Goal: Navigation & Orientation: Find specific page/section

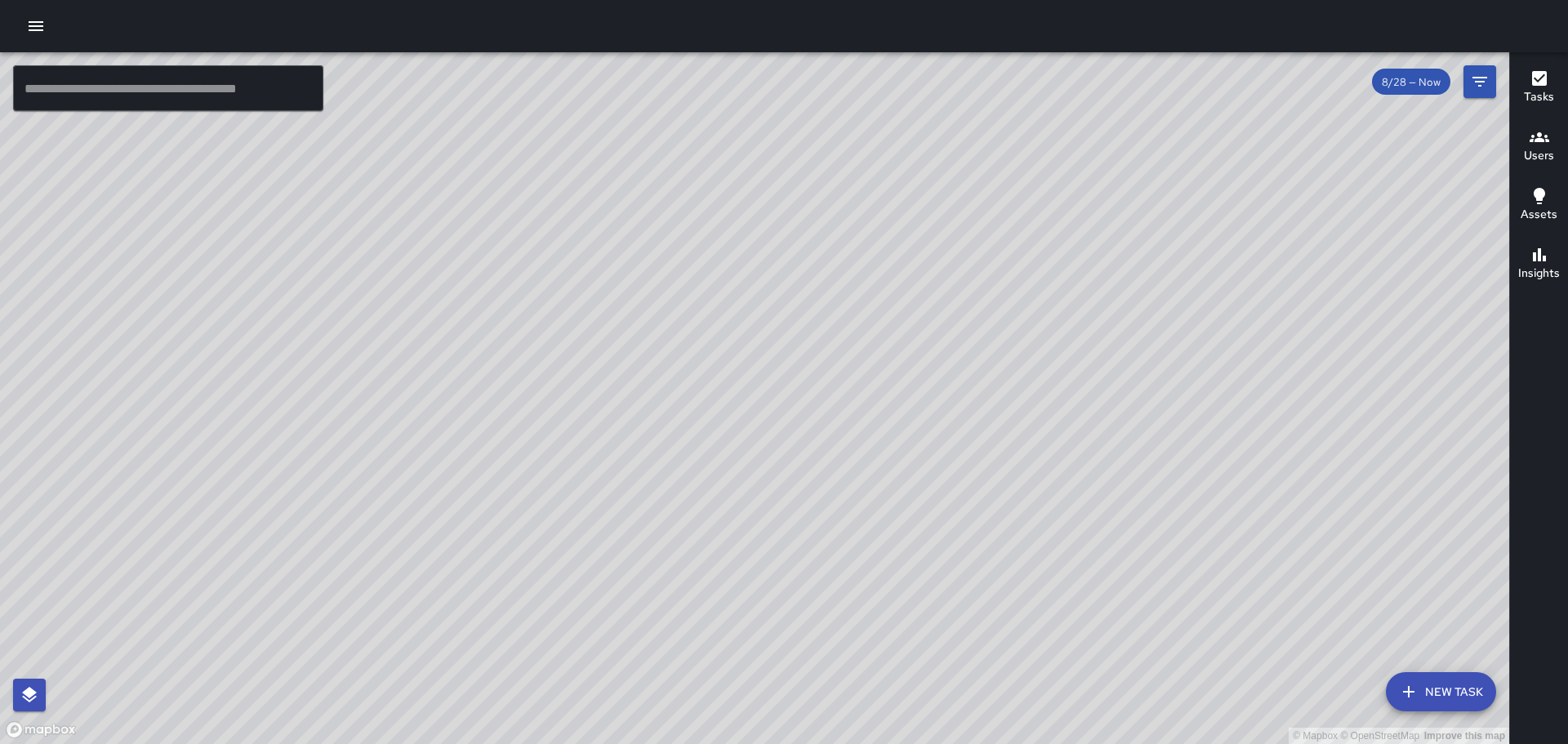
drag, startPoint x: 809, startPoint y: 394, endPoint x: 535, endPoint y: 286, distance: 294.5
click at [535, 286] on div "© Mapbox © OpenStreetMap Improve this map" at bounding box center [754, 398] width 1510 height 692
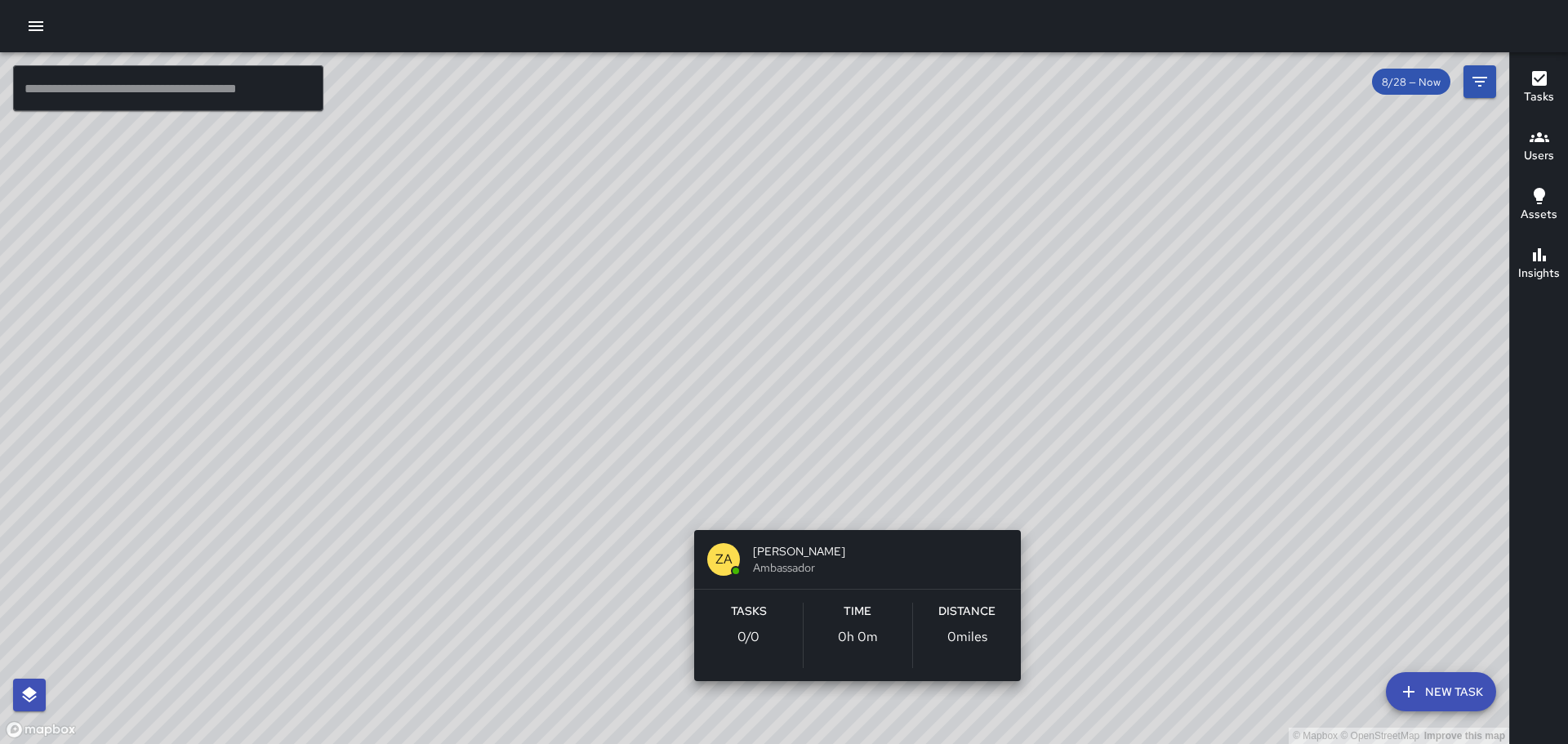
click at [849, 514] on div "© Mapbox © OpenStreetMap Improve this map ZA [PERSON_NAME] Ambassador Tasks 0 /…" at bounding box center [754, 398] width 1510 height 692
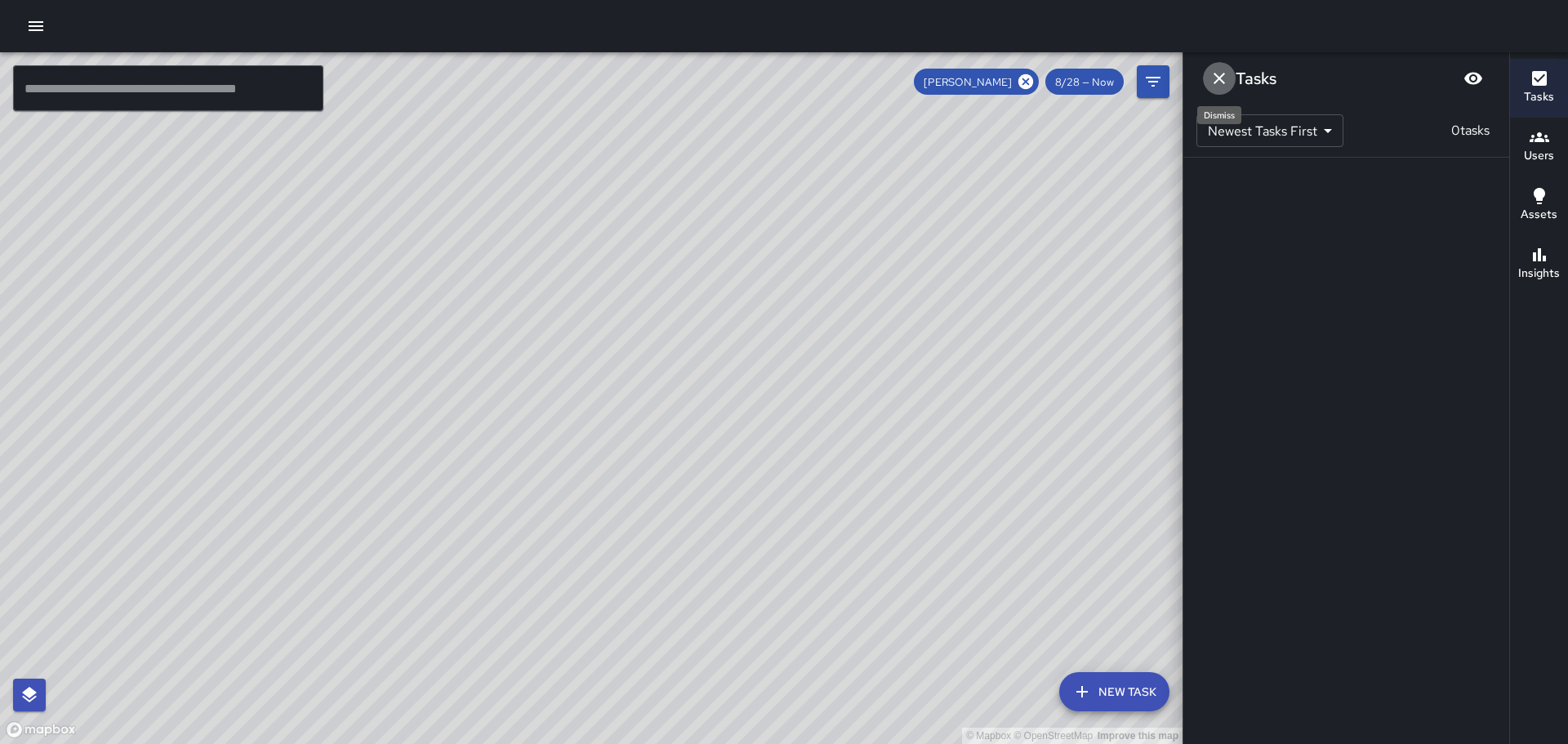
click at [1214, 79] on icon "Dismiss" at bounding box center [1220, 79] width 19 height 19
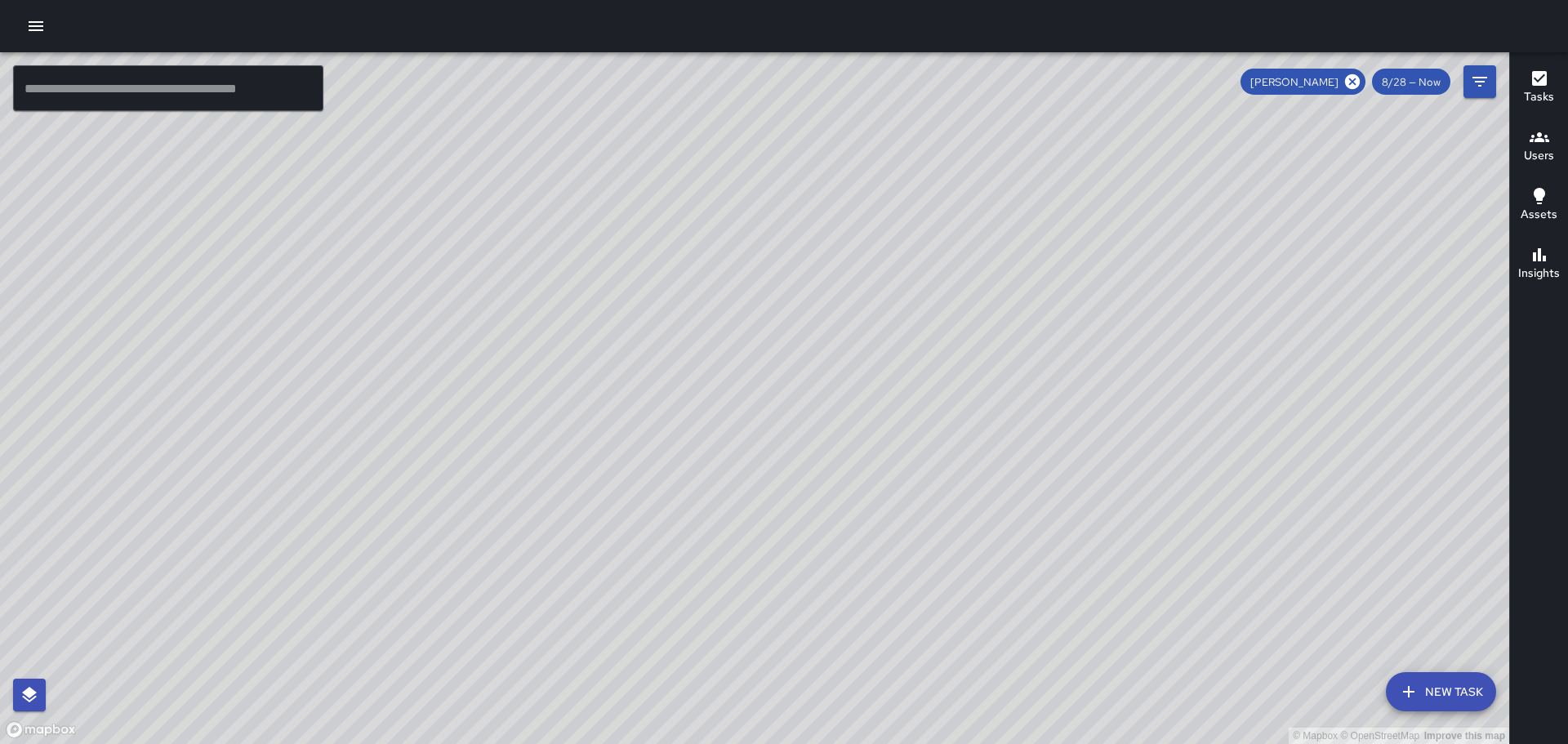
drag, startPoint x: 645, startPoint y: 340, endPoint x: 753, endPoint y: 463, distance: 163.7
click at [747, 465] on div "© Mapbox © OpenStreetMap Improve this map" at bounding box center [754, 398] width 1510 height 692
click at [776, 492] on div "© Mapbox © OpenStreetMap Improve this map" at bounding box center [754, 398] width 1510 height 692
click at [1351, 80] on icon at bounding box center [1352, 81] width 15 height 15
click at [731, 472] on div "© Mapbox © OpenStreetMap Improve this map" at bounding box center [754, 398] width 1510 height 692
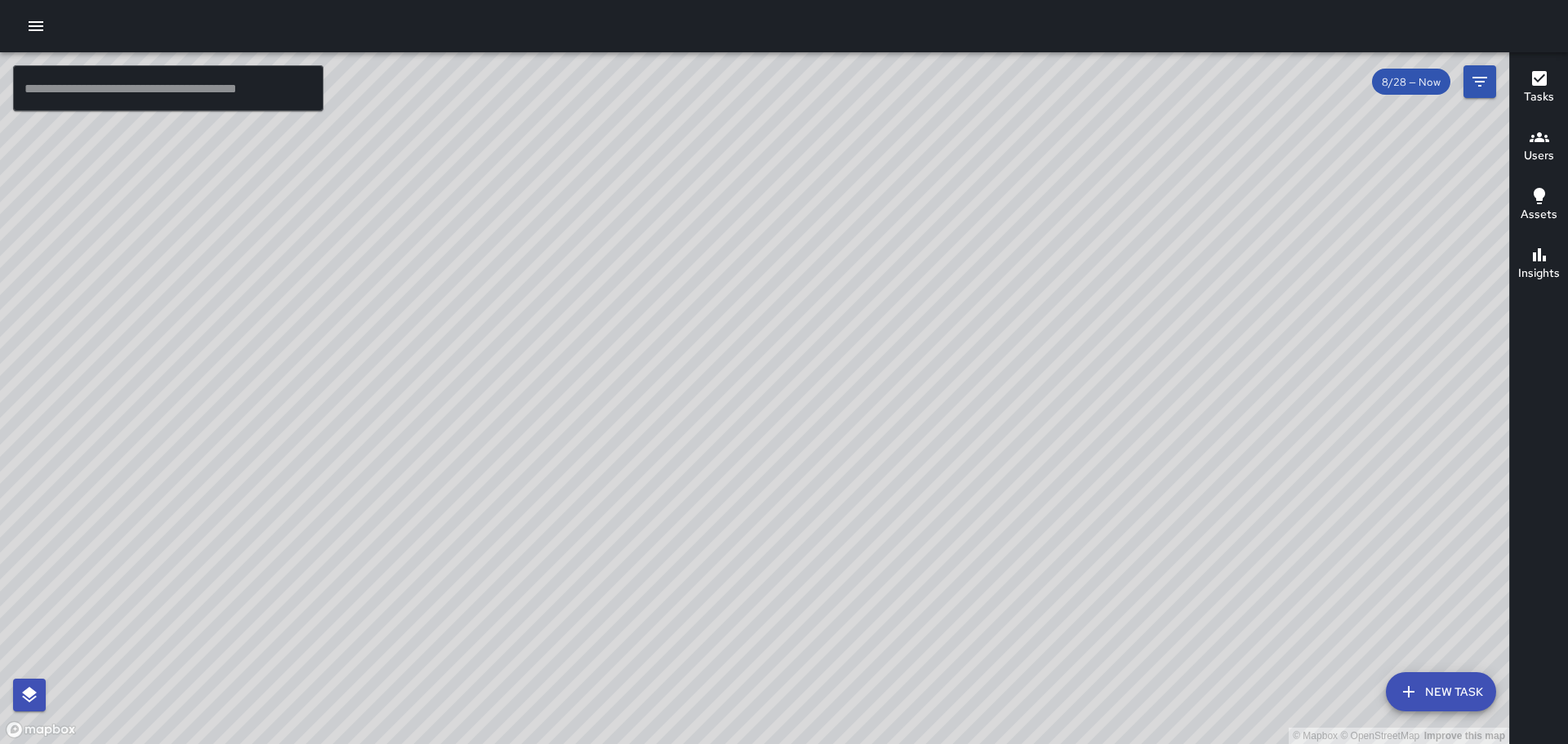
drag, startPoint x: 664, startPoint y: 466, endPoint x: 818, endPoint y: 402, distance: 166.8
click at [818, 402] on div "© Mapbox © OpenStreetMap Improve this map" at bounding box center [754, 398] width 1510 height 692
drag, startPoint x: 577, startPoint y: 176, endPoint x: 655, endPoint y: 428, distance: 263.8
click at [655, 428] on div "© Mapbox © OpenStreetMap Improve this map" at bounding box center [754, 398] width 1510 height 692
drag, startPoint x: 636, startPoint y: 547, endPoint x: 613, endPoint y: 230, distance: 317.8
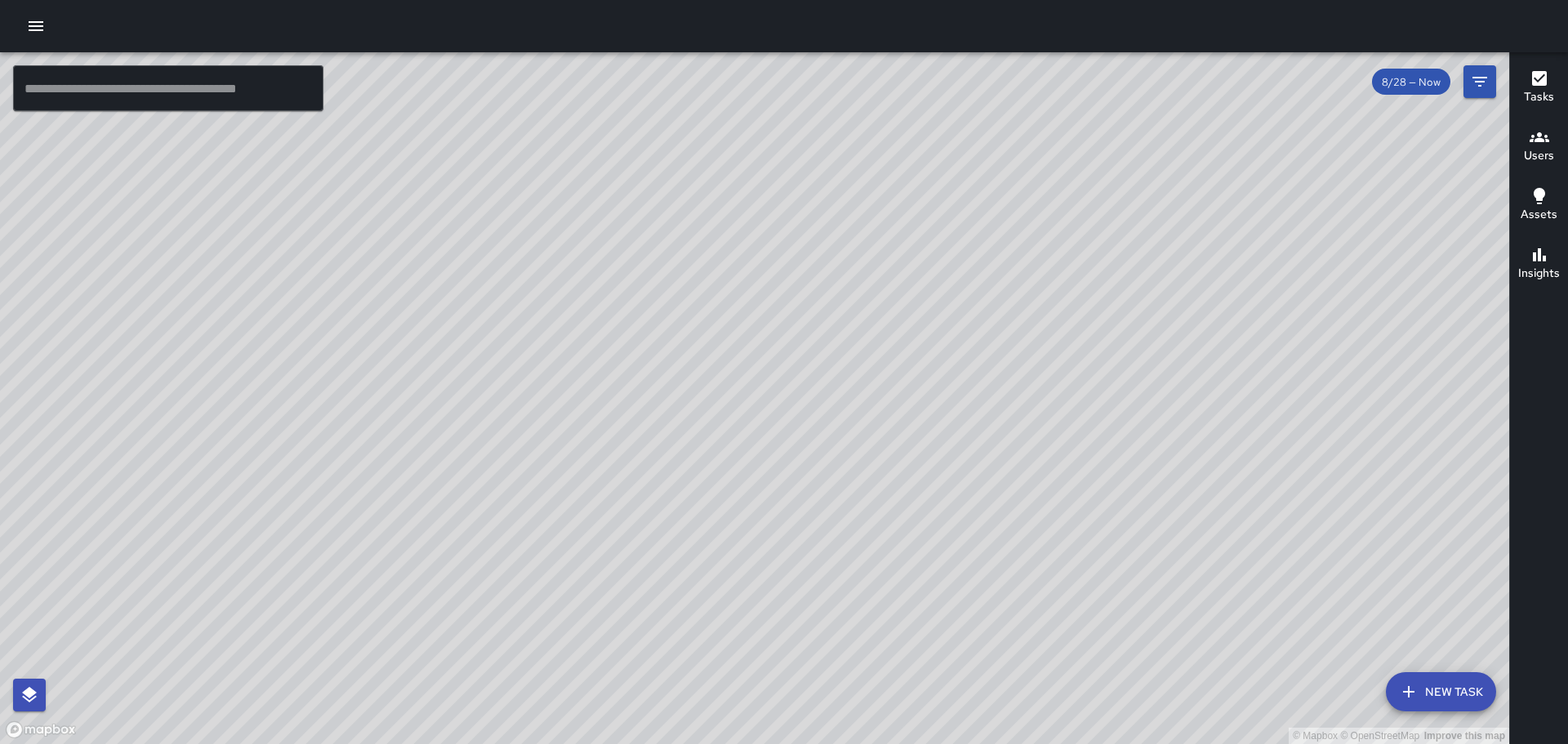
click at [613, 230] on div "© Mapbox © OpenStreetMap Improve this map" at bounding box center [754, 398] width 1510 height 692
click at [476, 346] on div "© Mapbox © OpenStreetMap Improve this map [PERSON_NAME] Ambassador Tasks 0 / 0 …" at bounding box center [754, 398] width 1510 height 692
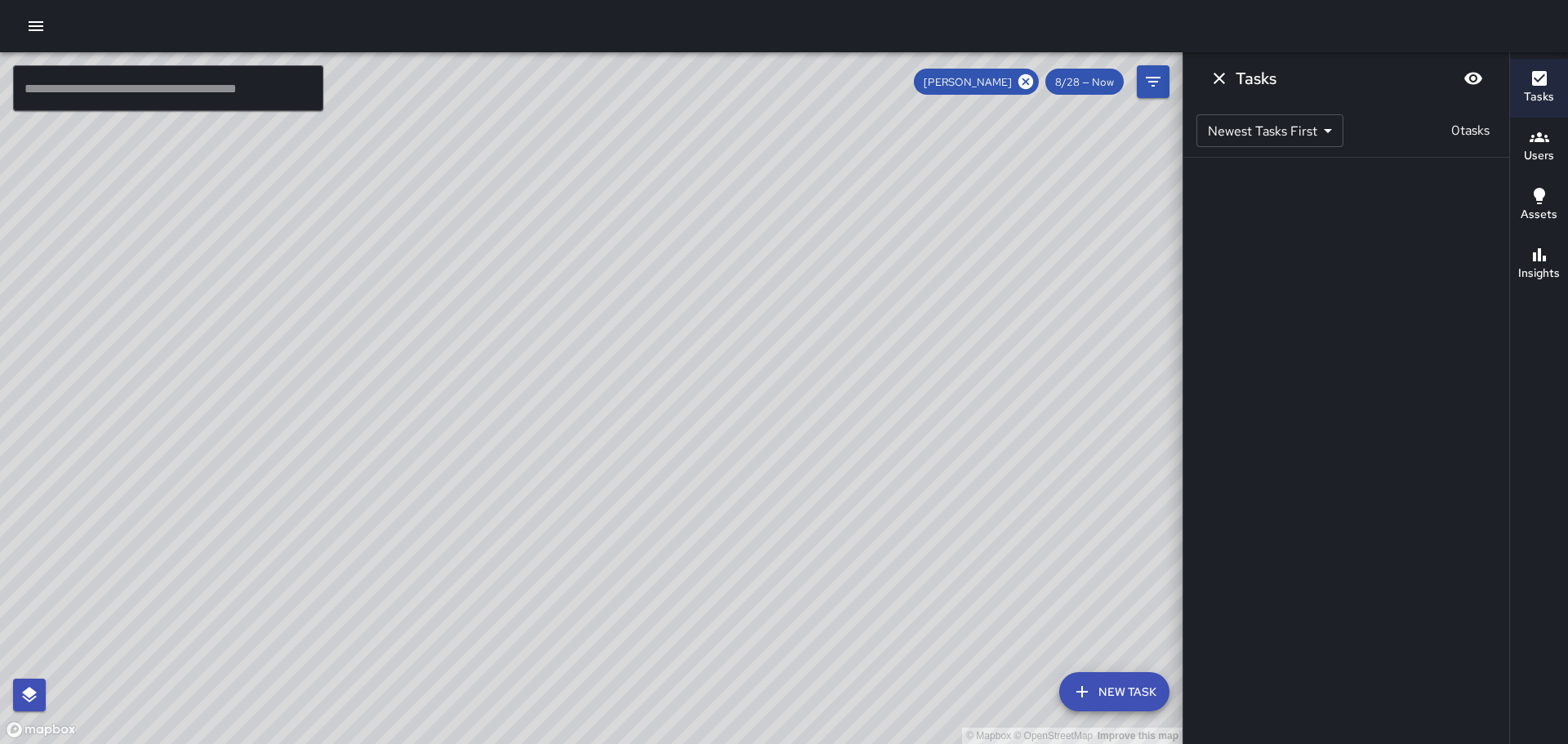
drag, startPoint x: 1042, startPoint y: 570, endPoint x: 705, endPoint y: 305, distance: 428.7
click at [705, 305] on div "© Mapbox © OpenStreetMap Improve this map" at bounding box center [591, 398] width 1183 height 692
click at [1213, 74] on icon "Dismiss" at bounding box center [1220, 79] width 19 height 19
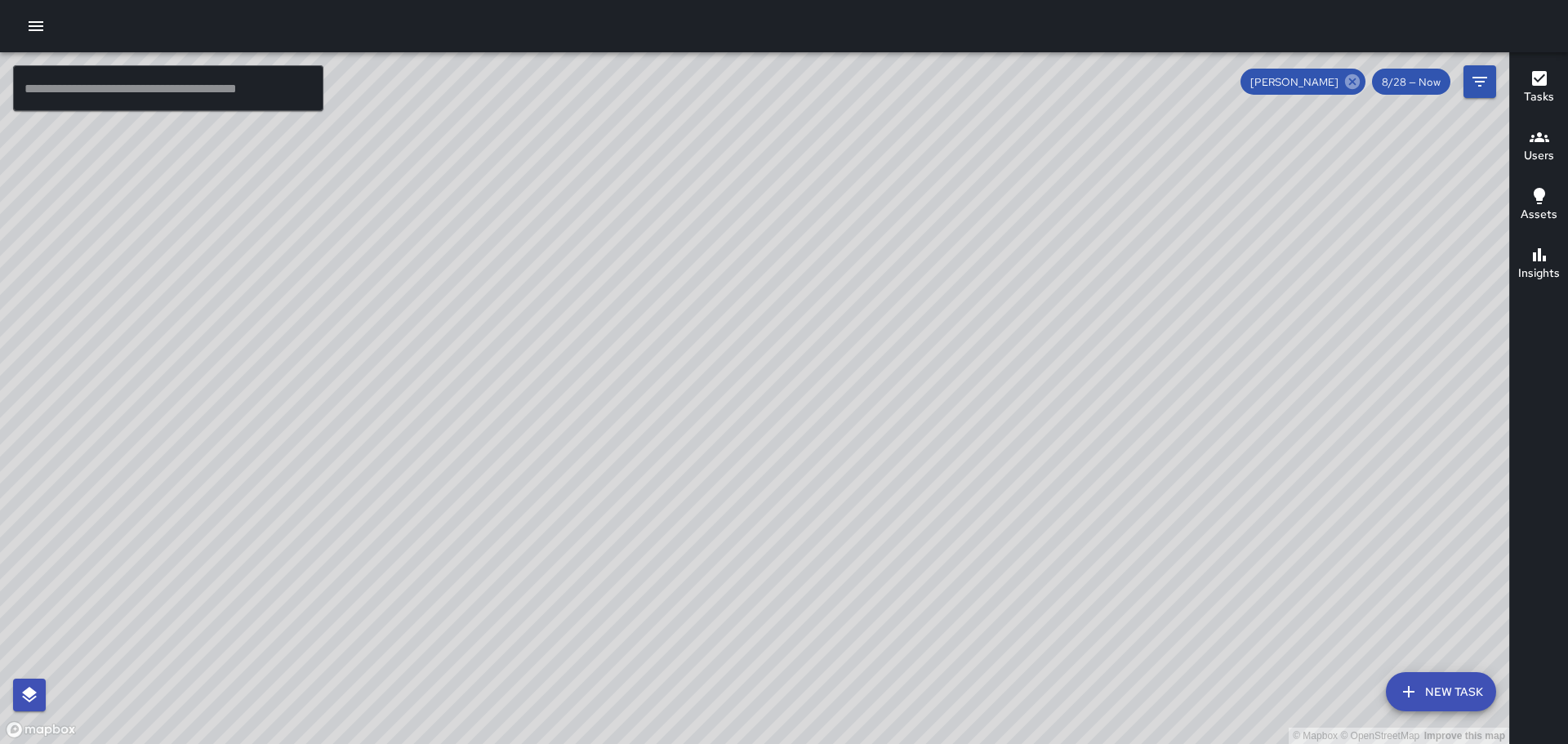
click at [1354, 82] on icon at bounding box center [1352, 81] width 18 height 18
drag, startPoint x: 1179, startPoint y: 555, endPoint x: 1037, endPoint y: 483, distance: 159.2
click at [1042, 483] on div "© Mapbox © OpenStreetMap Improve this map" at bounding box center [754, 398] width 1510 height 692
click at [1001, 469] on div "© Mapbox © OpenStreetMap Improve this map ZA [PERSON_NAME] Ambassador Tasks 0 /…" at bounding box center [754, 398] width 1510 height 692
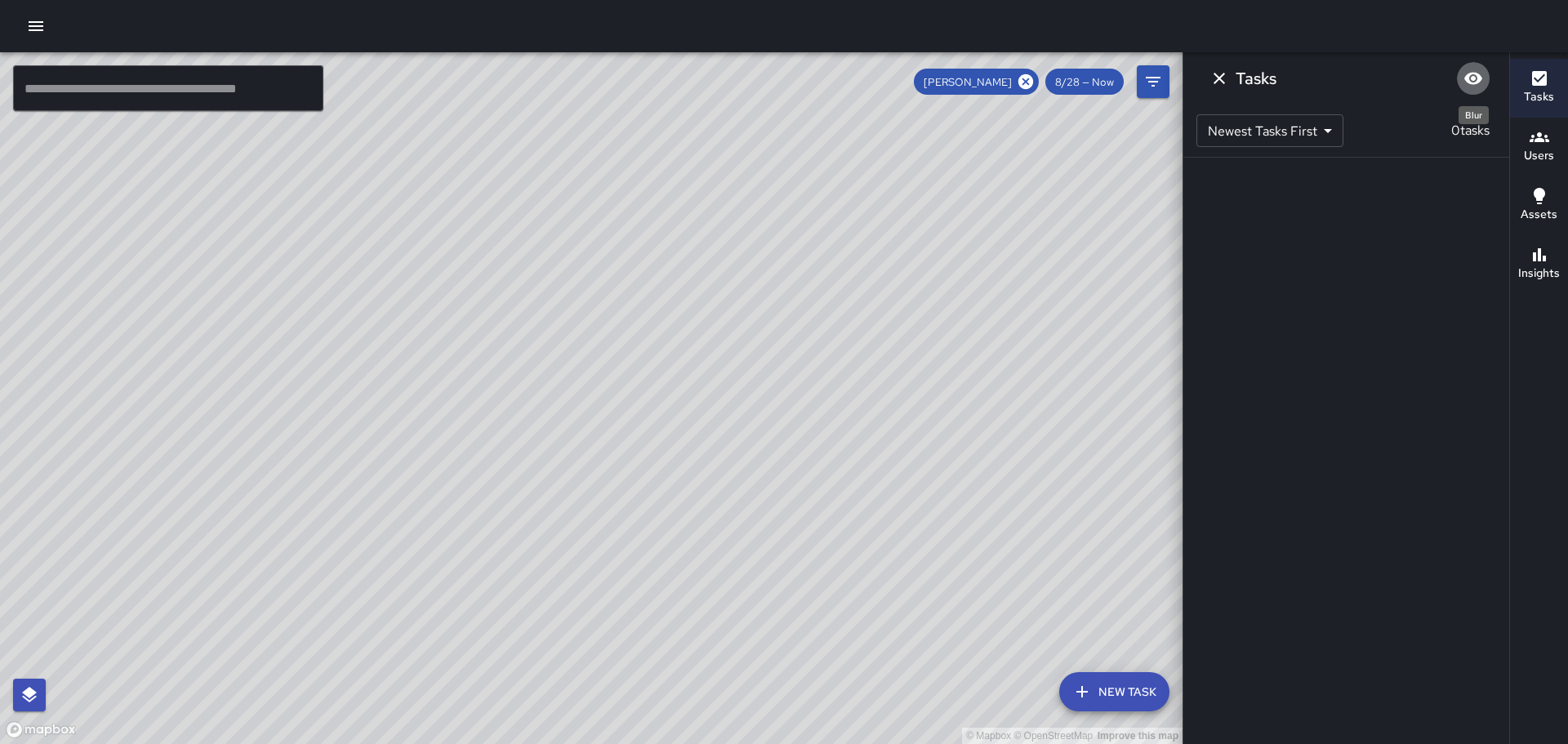
click at [1480, 73] on icon "Blur" at bounding box center [1473, 79] width 19 height 19
click at [1480, 73] on icon "Unblur" at bounding box center [1473, 79] width 19 height 19
click at [1223, 73] on icon "Dismiss" at bounding box center [1219, 78] width 11 height 11
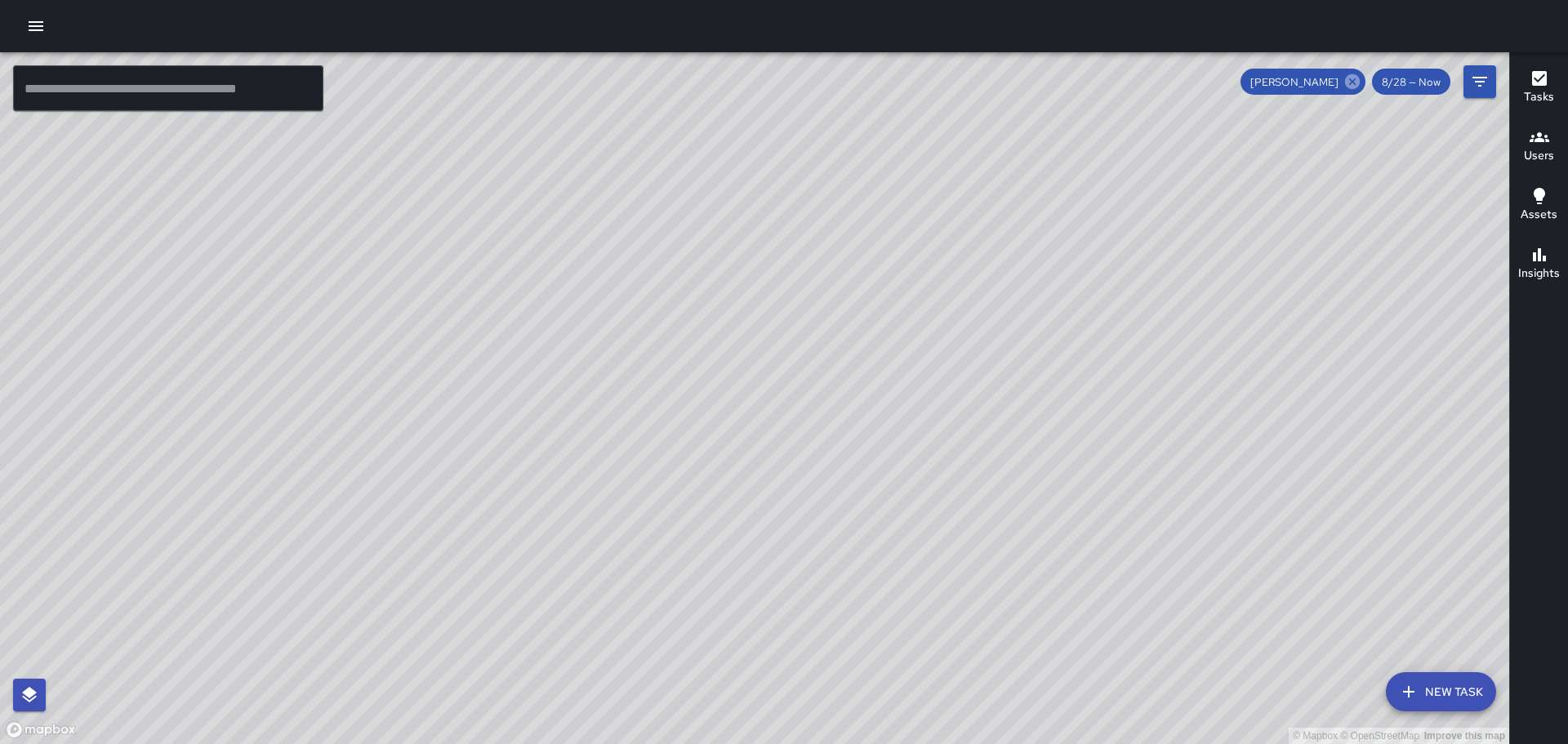
click at [1351, 81] on icon at bounding box center [1352, 81] width 15 height 15
click at [1555, 272] on h6 "Insights" at bounding box center [1539, 273] width 42 height 18
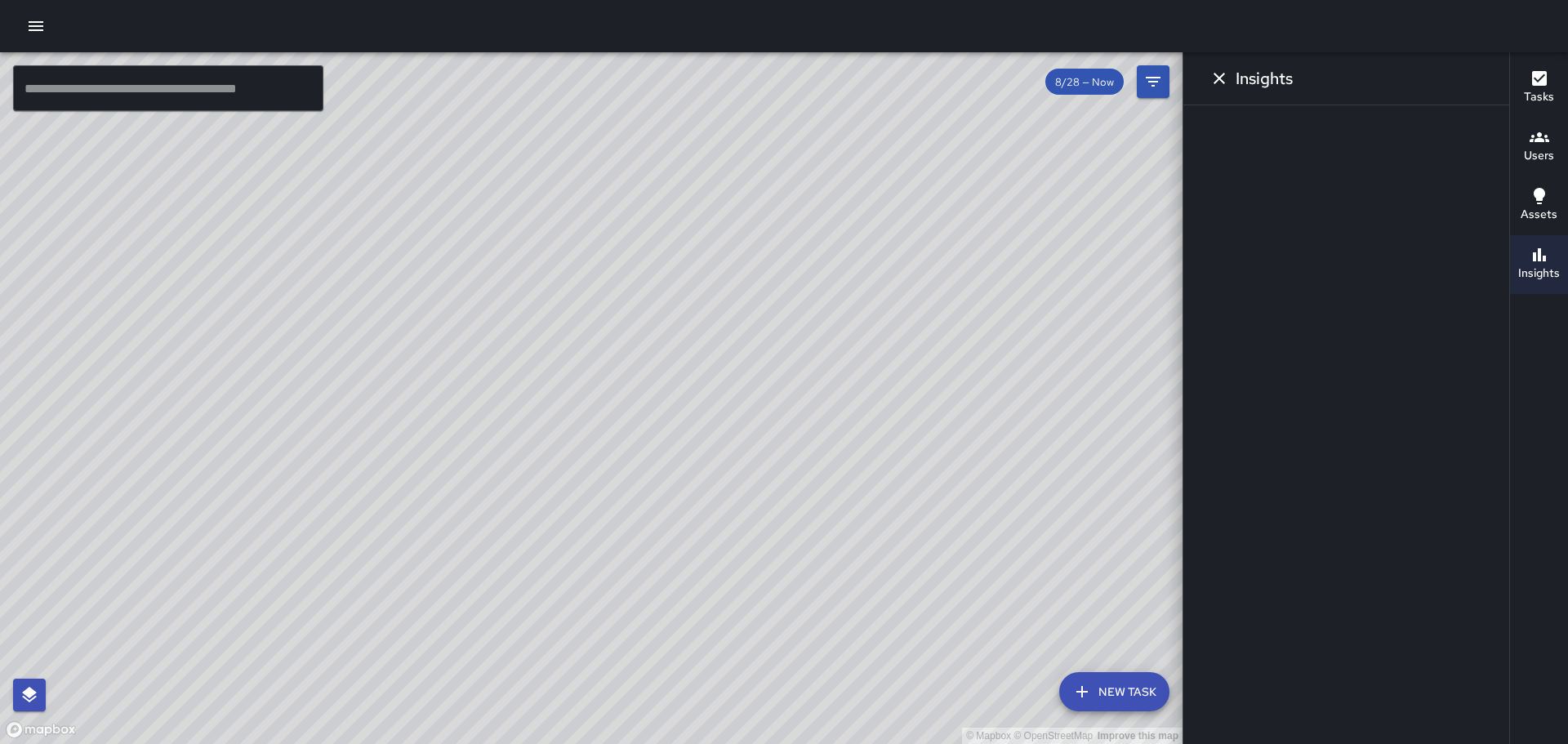
click at [830, 463] on div "© Mapbox © OpenStreetMap Improve this map ZA [PERSON_NAME] Ambassador Tasks 0 /…" at bounding box center [591, 398] width 1183 height 692
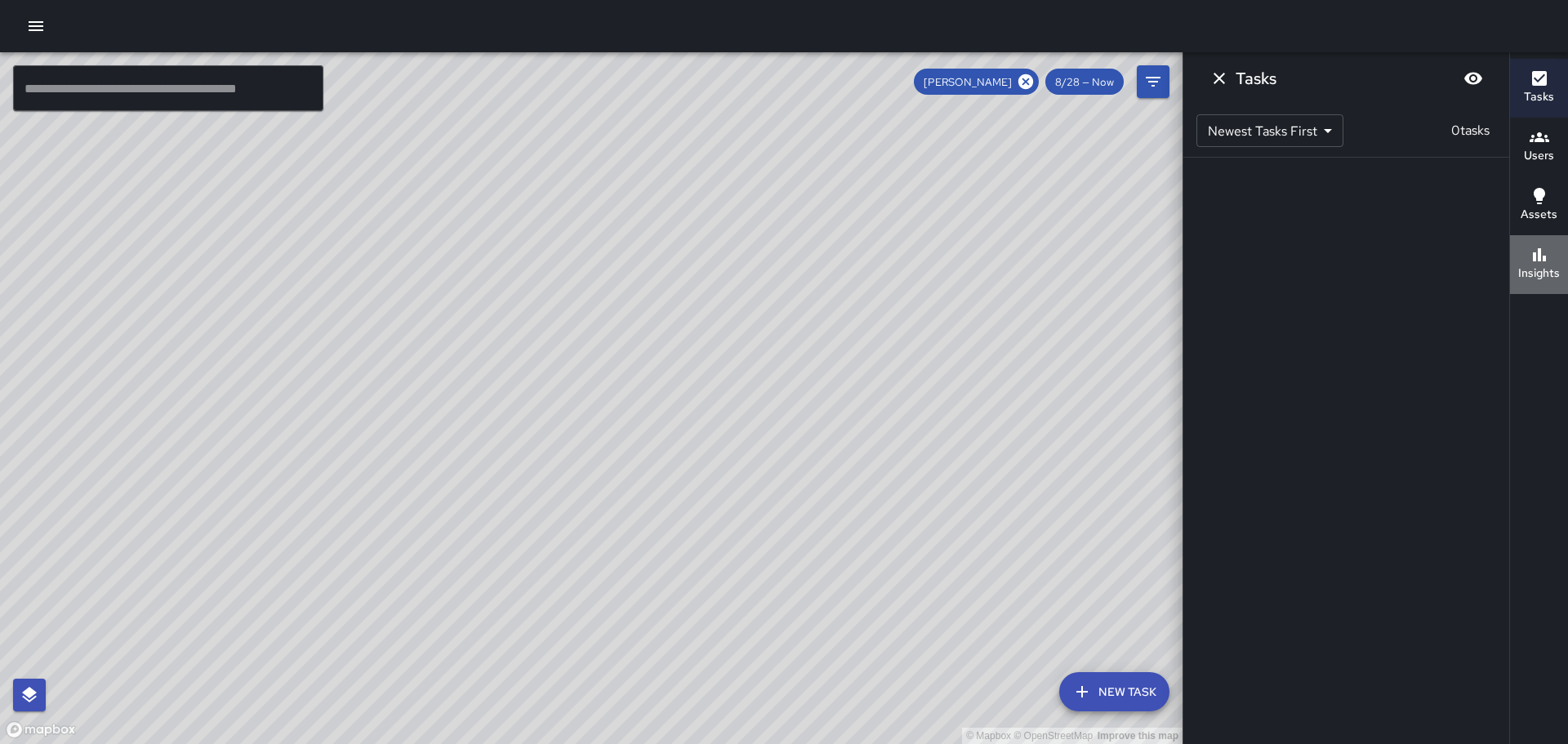
click at [1560, 252] on button "Insights" at bounding box center [1539, 264] width 58 height 59
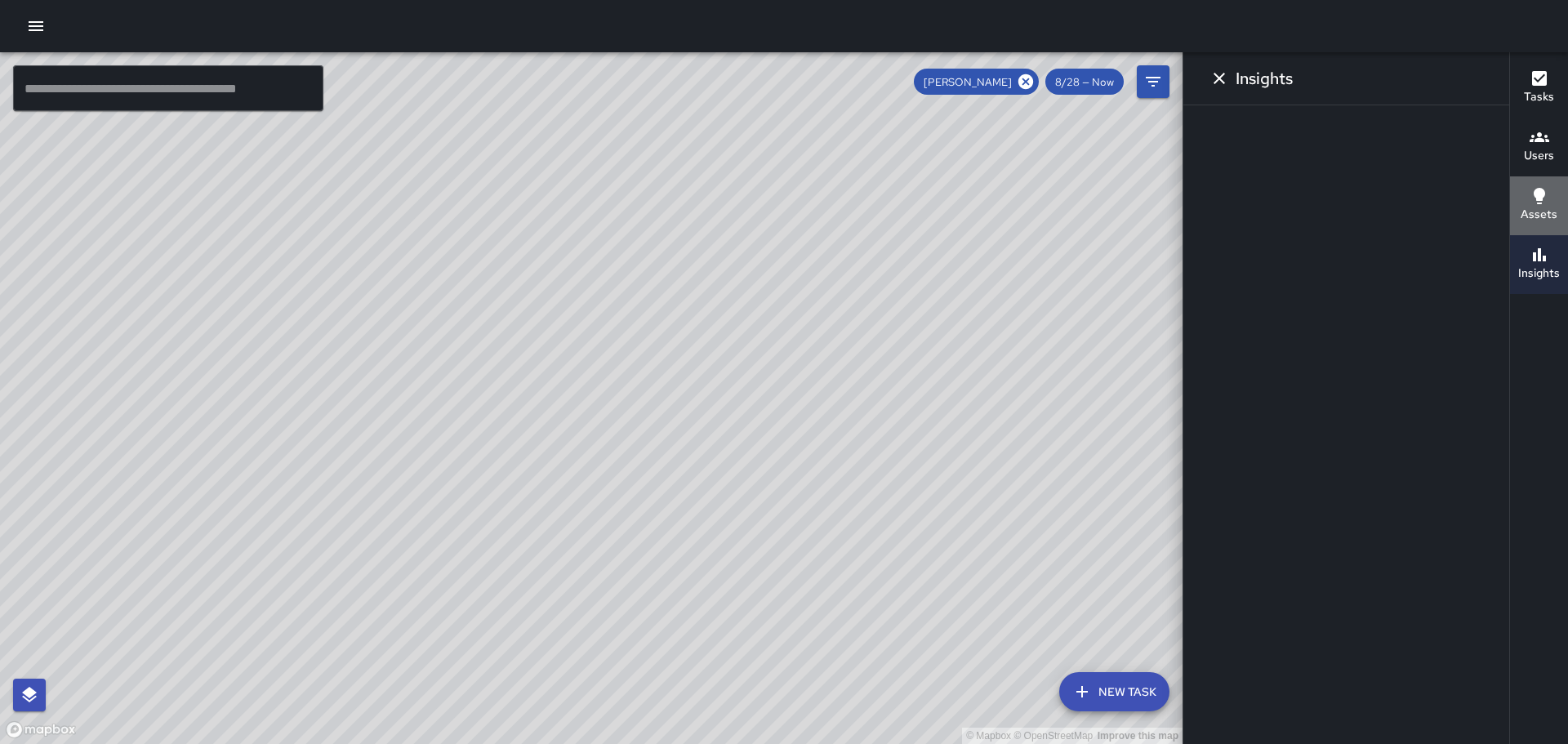
click at [1544, 189] on icon "button" at bounding box center [1539, 196] width 19 height 19
click at [1539, 153] on h6 "Users" at bounding box center [1539, 155] width 31 height 18
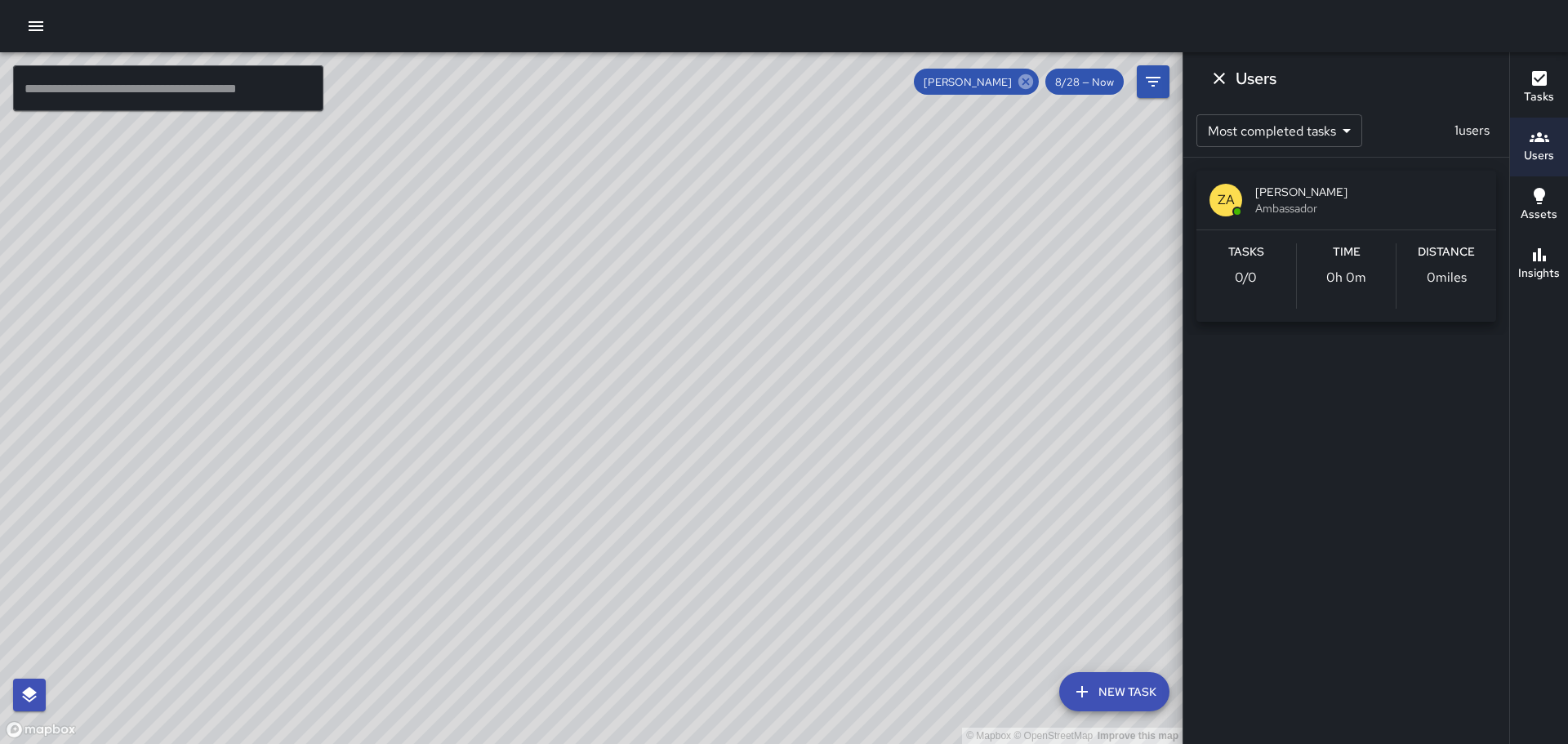
click at [1033, 82] on icon at bounding box center [1026, 81] width 15 height 15
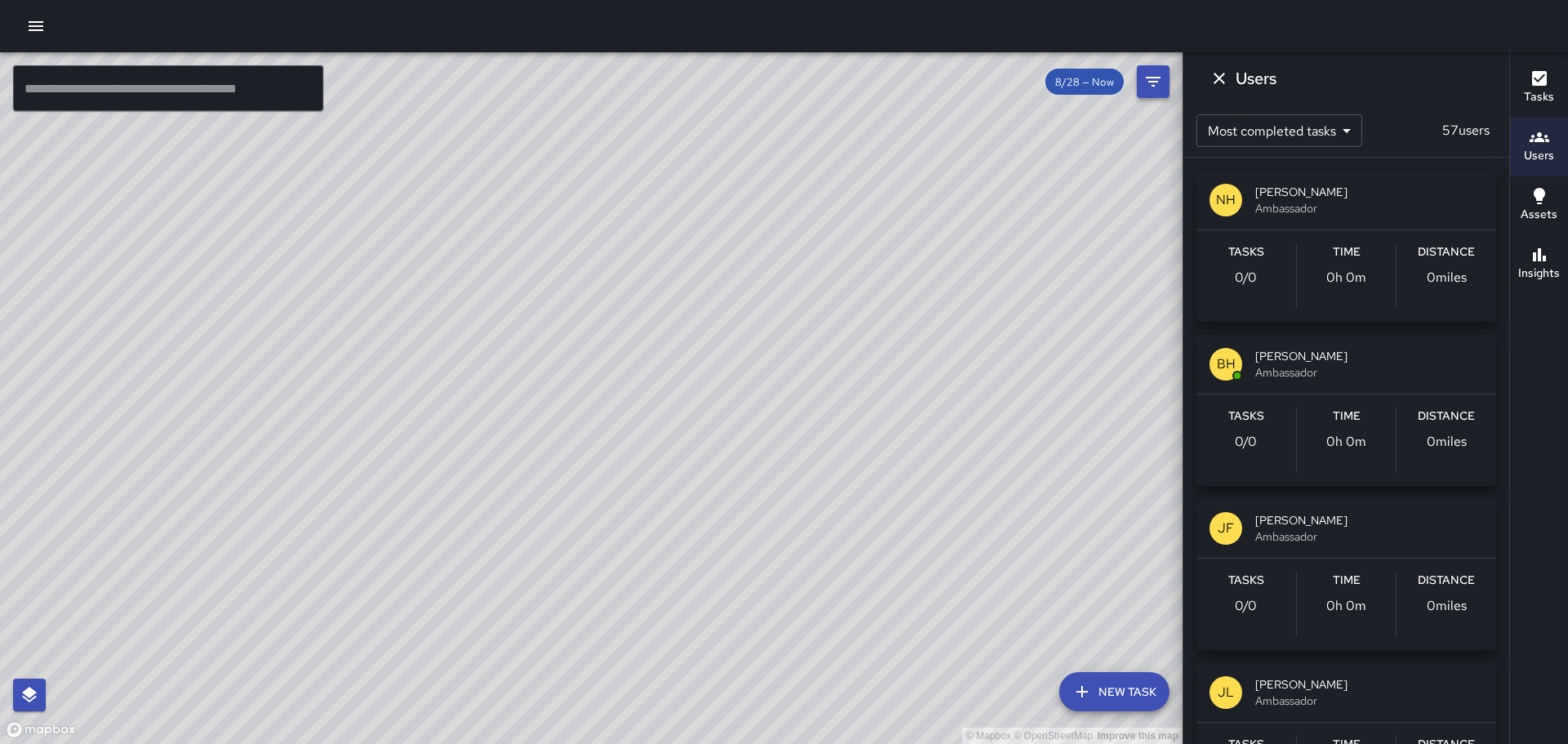
click at [1152, 82] on icon "Filters" at bounding box center [1153, 81] width 15 height 10
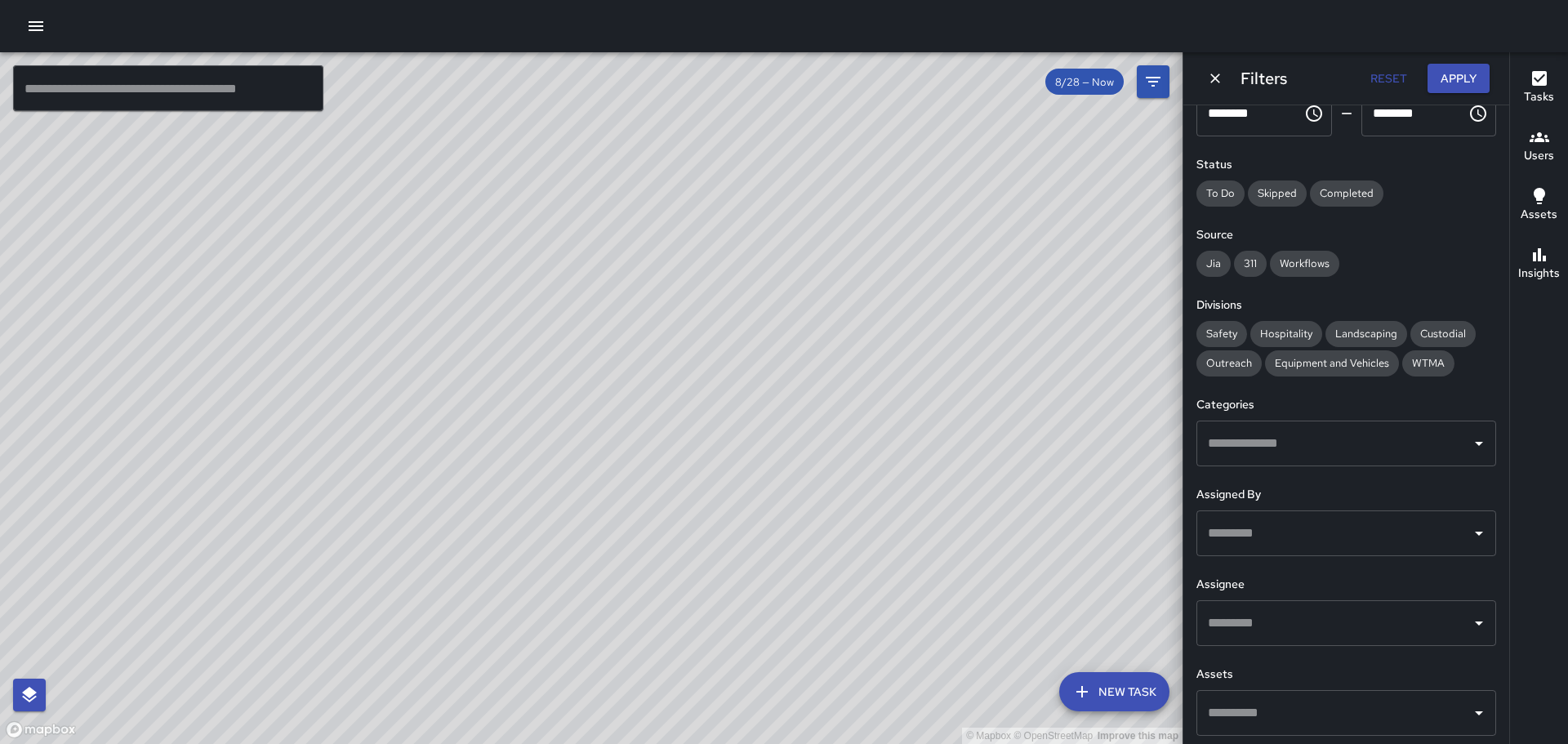
scroll to position [140, 0]
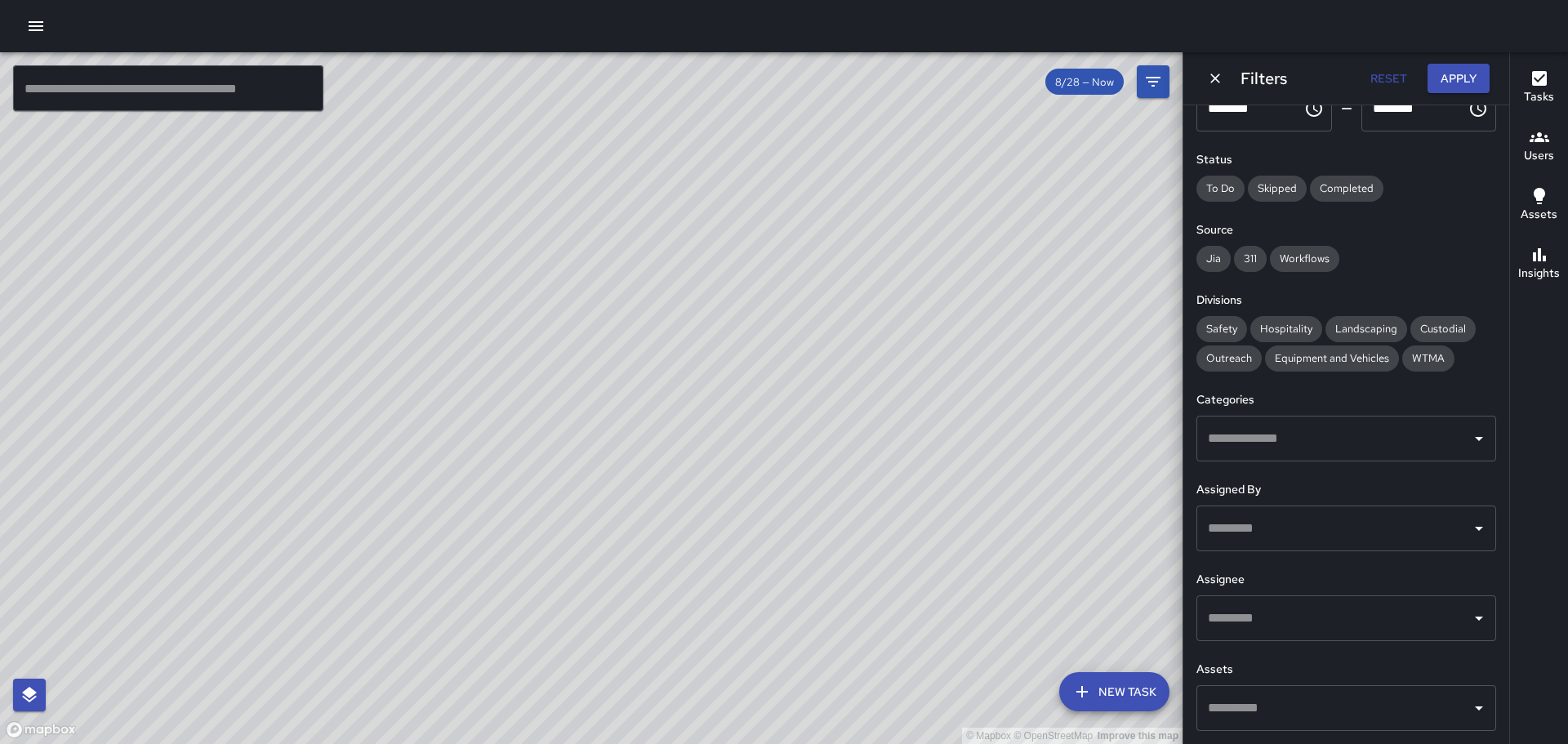
drag, startPoint x: 707, startPoint y: 263, endPoint x: 964, endPoint y: 500, distance: 349.6
click at [964, 500] on div "© Mapbox © OpenStreetMap Improve this map" at bounding box center [591, 398] width 1183 height 692
drag, startPoint x: 823, startPoint y: 307, endPoint x: 934, endPoint y: 563, distance: 279.0
click at [934, 563] on div "© Mapbox © OpenStreetMap Improve this map" at bounding box center [591, 398] width 1183 height 692
drag, startPoint x: 655, startPoint y: 293, endPoint x: 814, endPoint y: 569, distance: 318.5
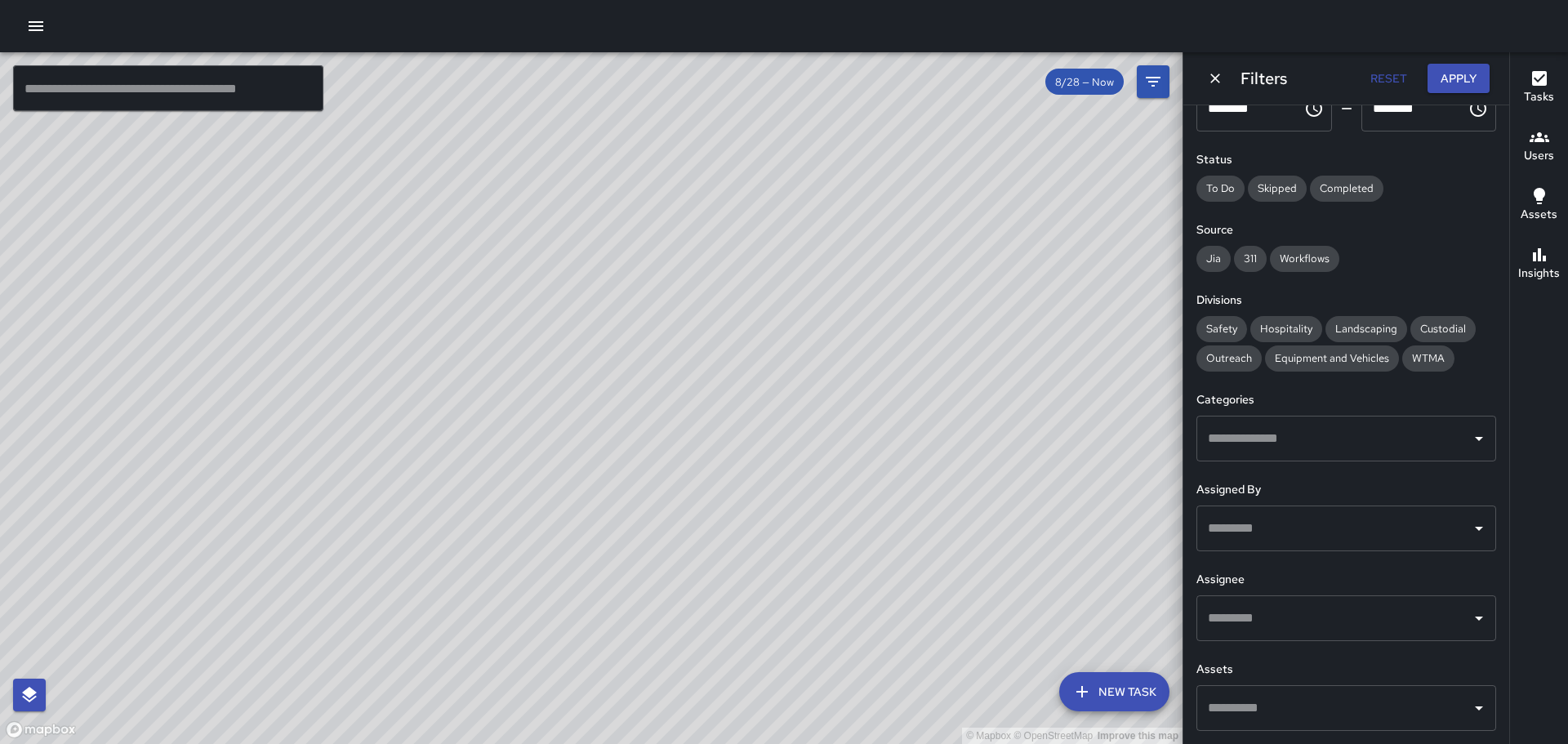
click at [814, 571] on div "© Mapbox © OpenStreetMap Improve this map" at bounding box center [591, 398] width 1183 height 692
drag, startPoint x: 631, startPoint y: 408, endPoint x: 967, endPoint y: 241, distance: 375.2
click at [967, 241] on div "© Mapbox © OpenStreetMap Improve this map" at bounding box center [591, 398] width 1183 height 692
drag, startPoint x: 850, startPoint y: 298, endPoint x: 348, endPoint y: 118, distance: 533.3
click at [356, 125] on div "© Mapbox © OpenStreetMap Improve this map" at bounding box center [591, 398] width 1183 height 692
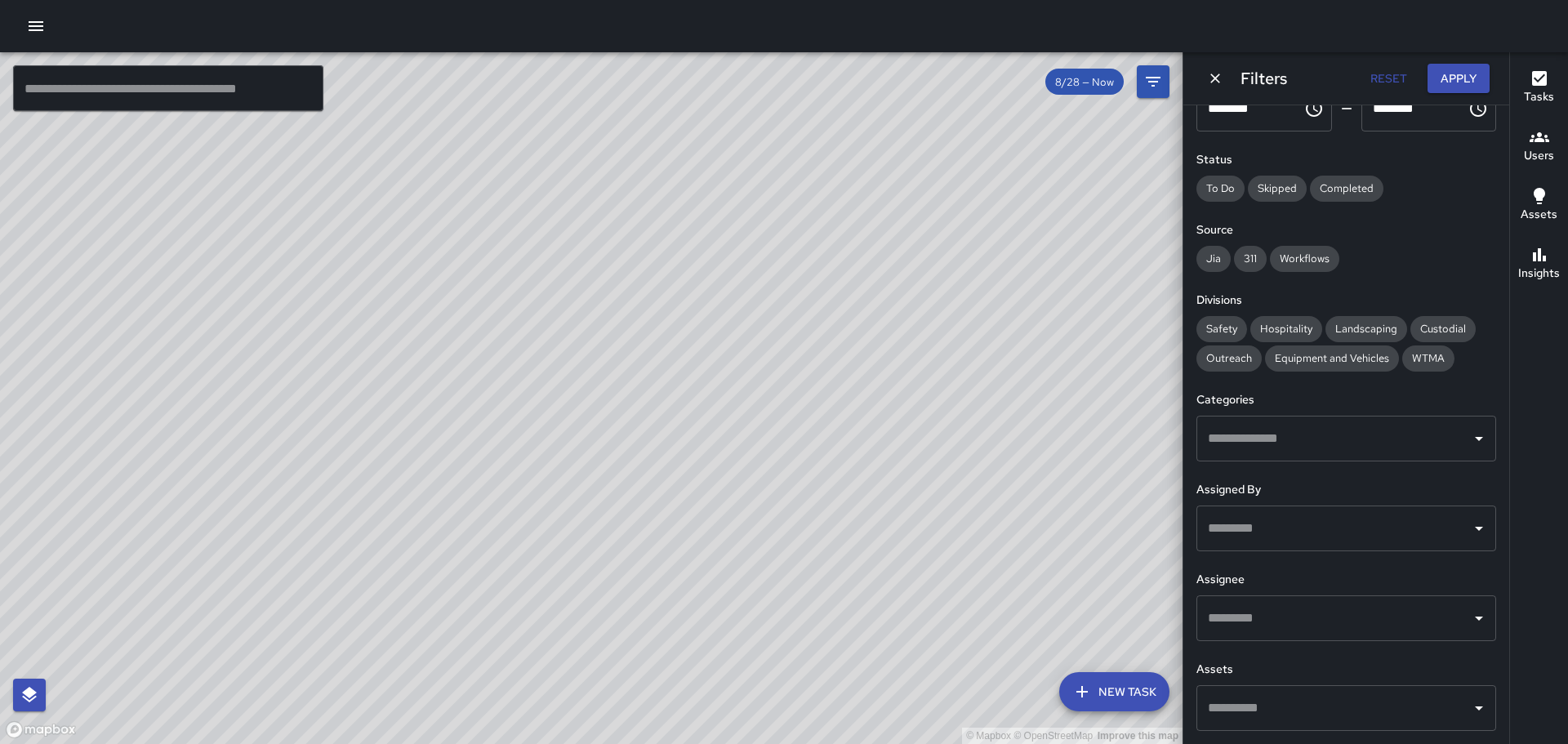
drag, startPoint x: 841, startPoint y: 414, endPoint x: 441, endPoint y: -19, distance: 589.5
click at [441, 0] on html "© Mapbox © OpenStreetMap Improve this map ​ New Task 8/28 — Now Map Layers Task…" at bounding box center [784, 372] width 1568 height 744
drag, startPoint x: 734, startPoint y: 187, endPoint x: 474, endPoint y: -53, distance: 353.8
click at [474, 0] on html "© Mapbox © OpenStreetMap Improve this map ​ New Task 8/28 — Now Map Layers Task…" at bounding box center [784, 372] width 1568 height 744
drag, startPoint x: 559, startPoint y: 98, endPoint x: 715, endPoint y: 326, distance: 276.3
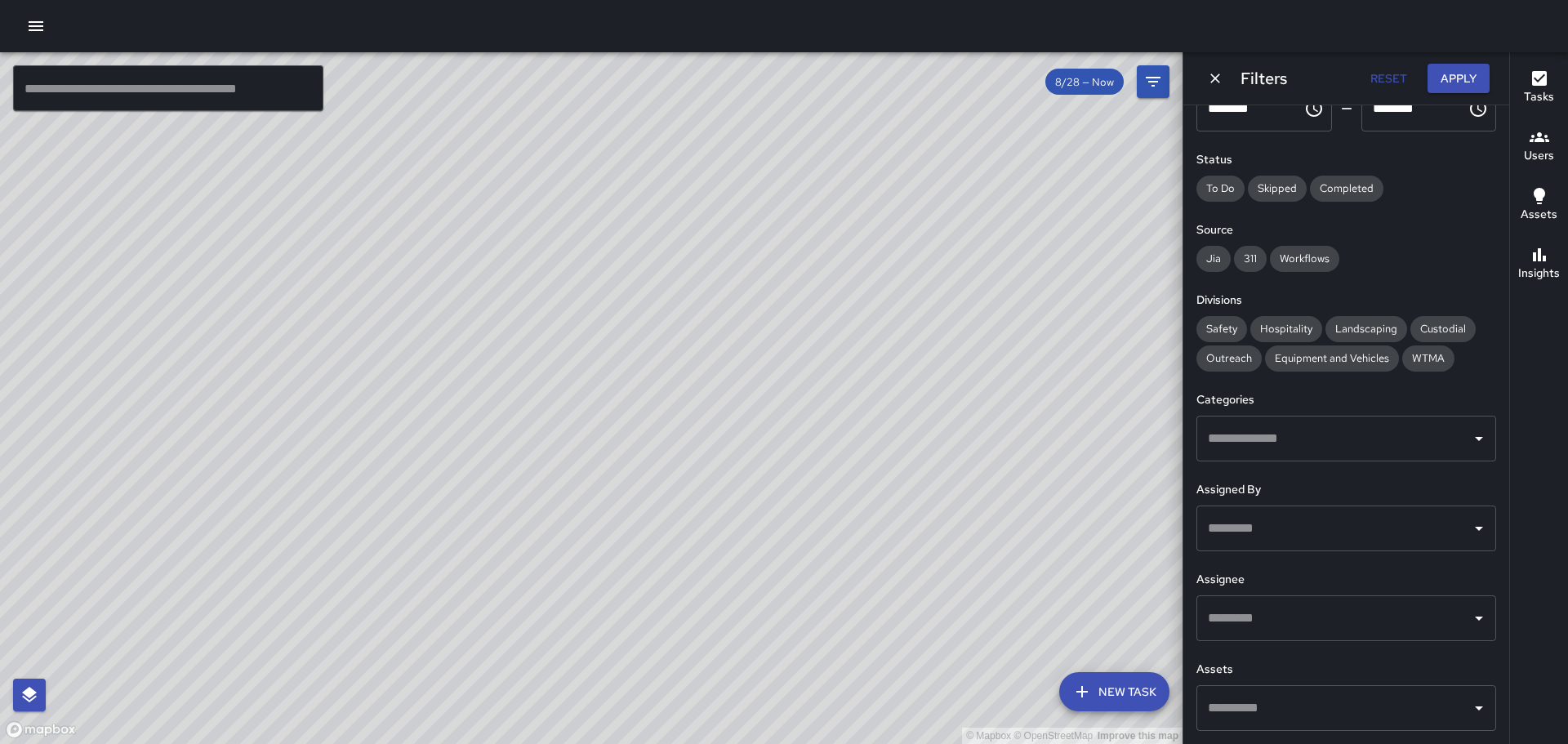
click at [702, 321] on div "© Mapbox © OpenStreetMap Improve this map" at bounding box center [591, 398] width 1183 height 692
click at [1086, 89] on div "8/28 — Now" at bounding box center [1084, 82] width 79 height 26
click at [1075, 82] on span "8/28 — Now" at bounding box center [1084, 82] width 79 height 14
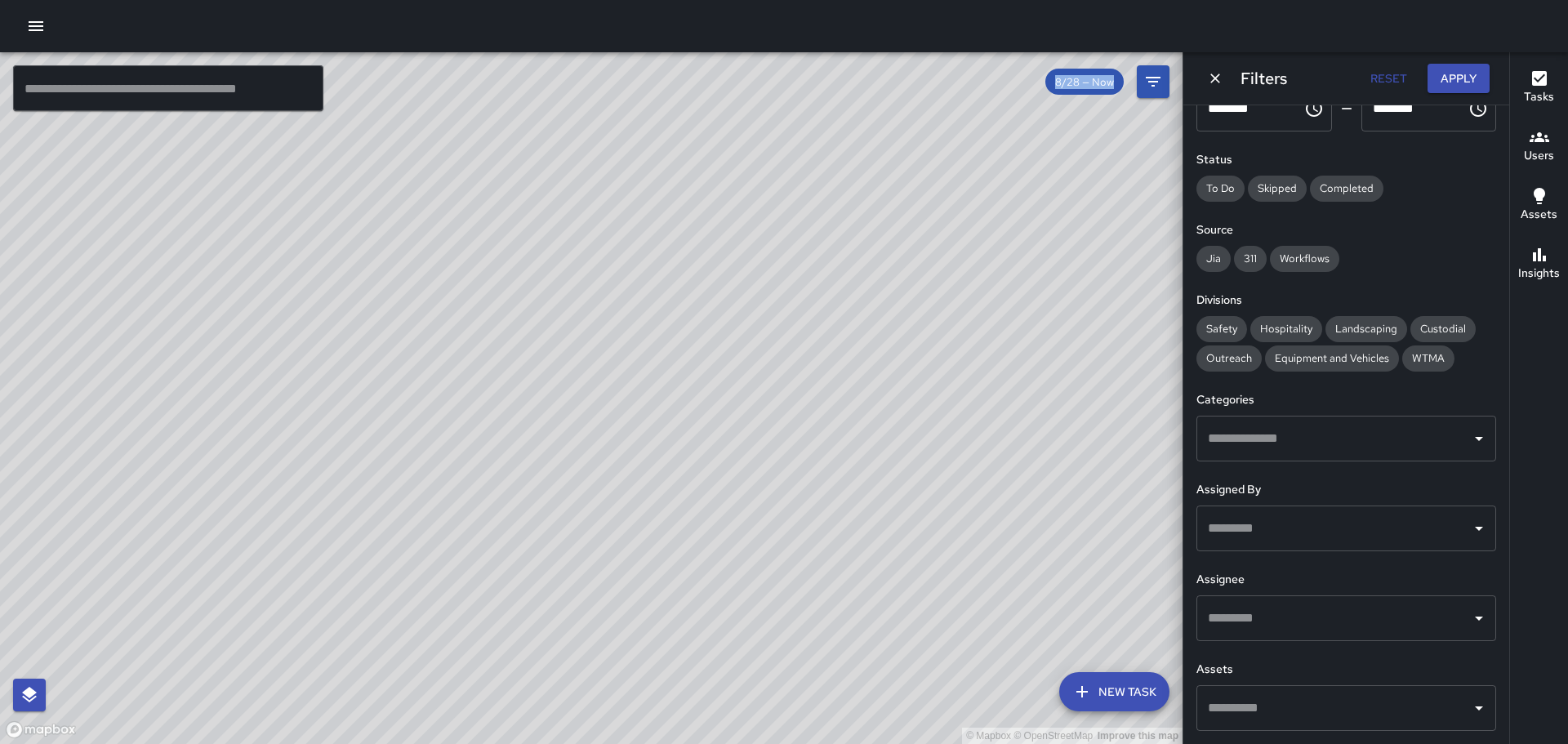
click at [1075, 82] on span "8/28 — Now" at bounding box center [1084, 82] width 79 height 14
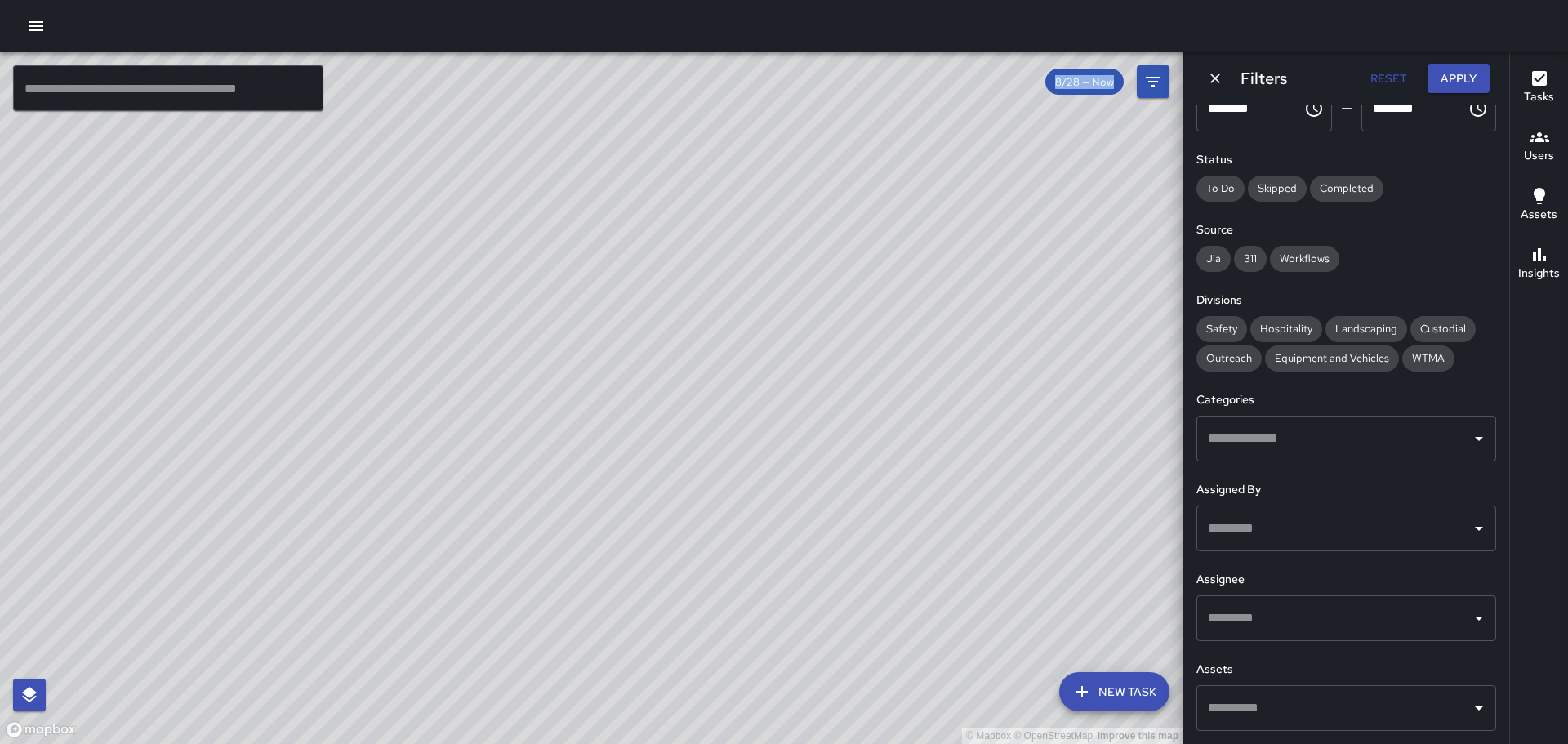
click at [1075, 82] on span "8/28 — Now" at bounding box center [1084, 82] width 79 height 14
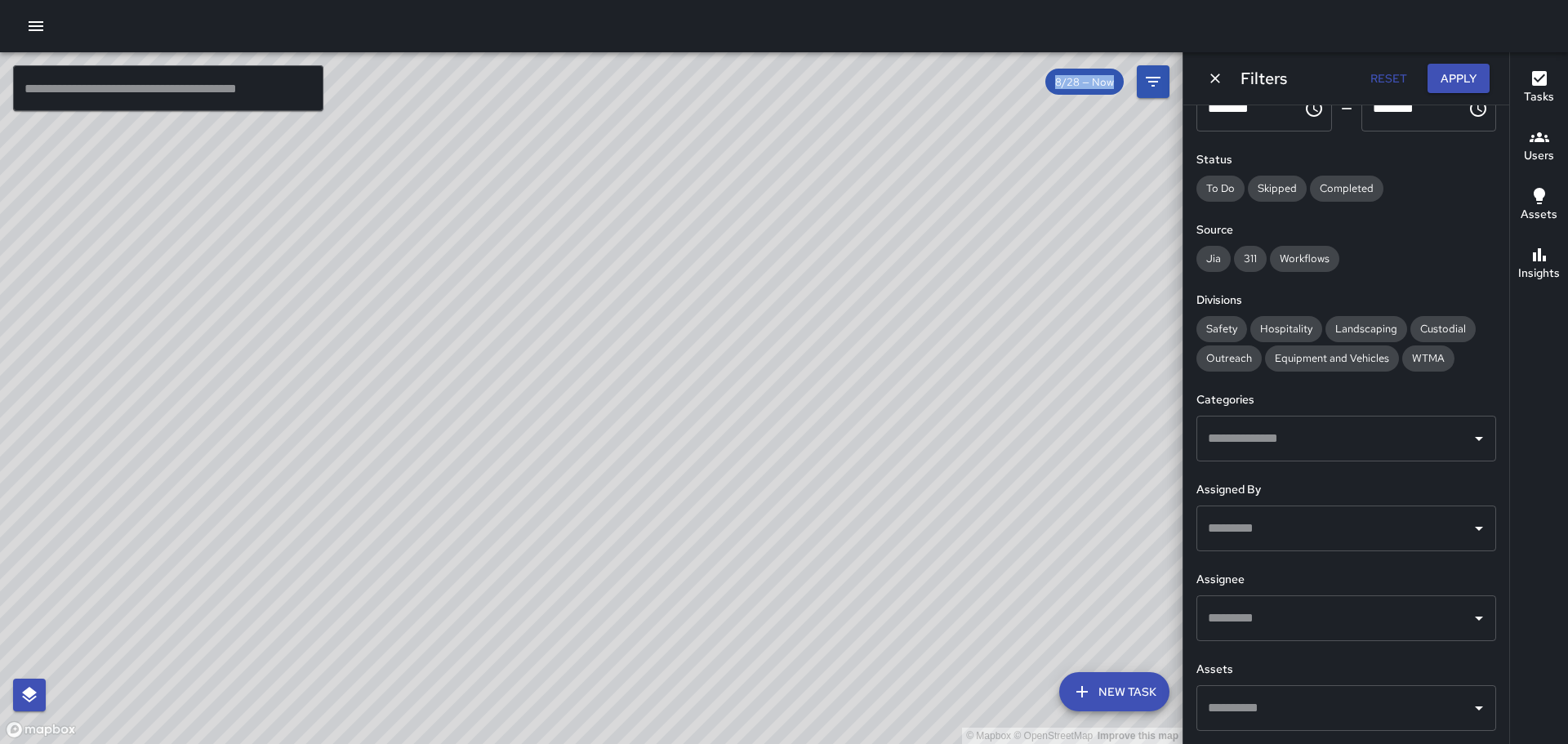
click at [1075, 82] on span "8/28 — Now" at bounding box center [1084, 82] width 79 height 14
click at [1212, 84] on icon "Dismiss" at bounding box center [1215, 78] width 17 height 17
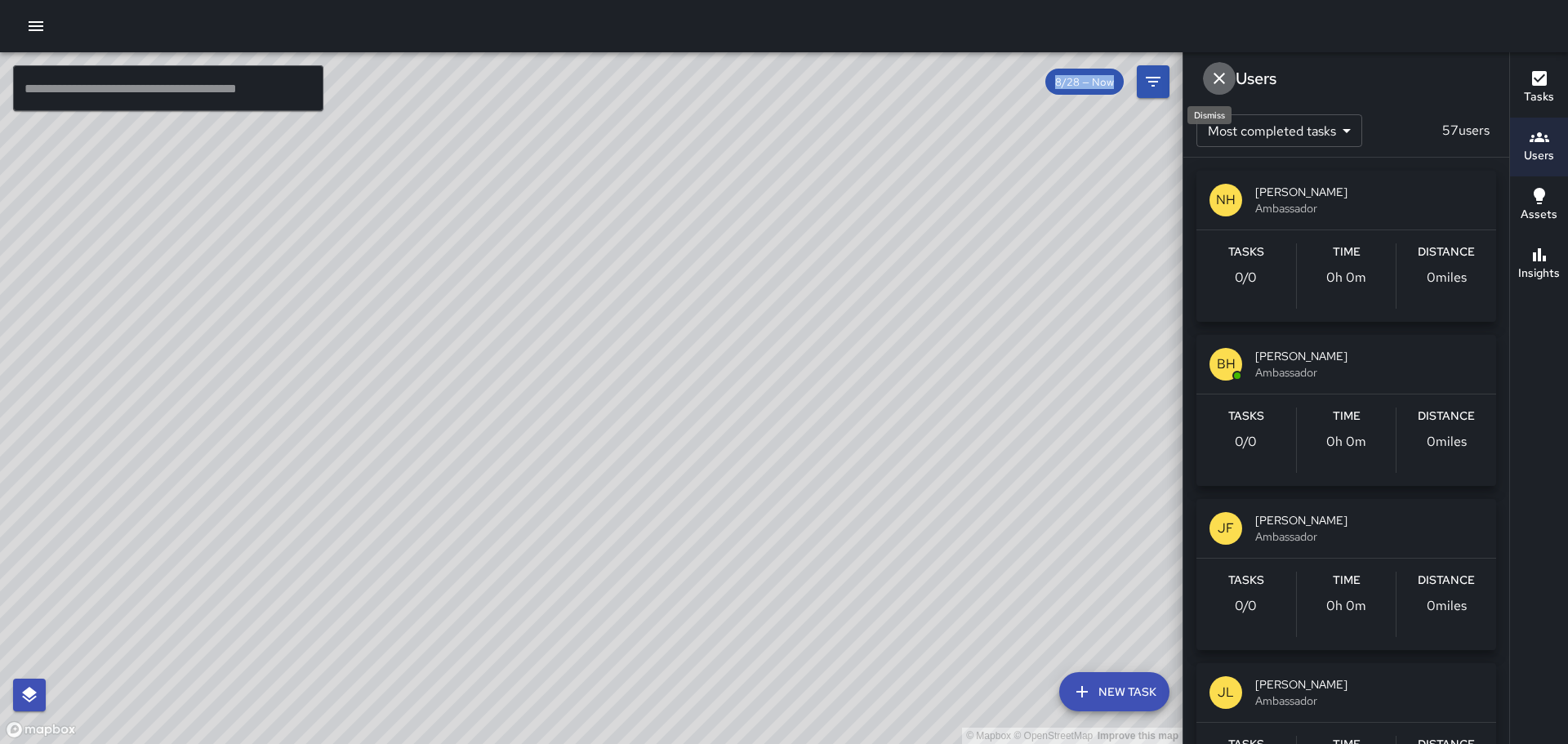
click at [1211, 76] on icon "Dismiss" at bounding box center [1220, 79] width 19 height 19
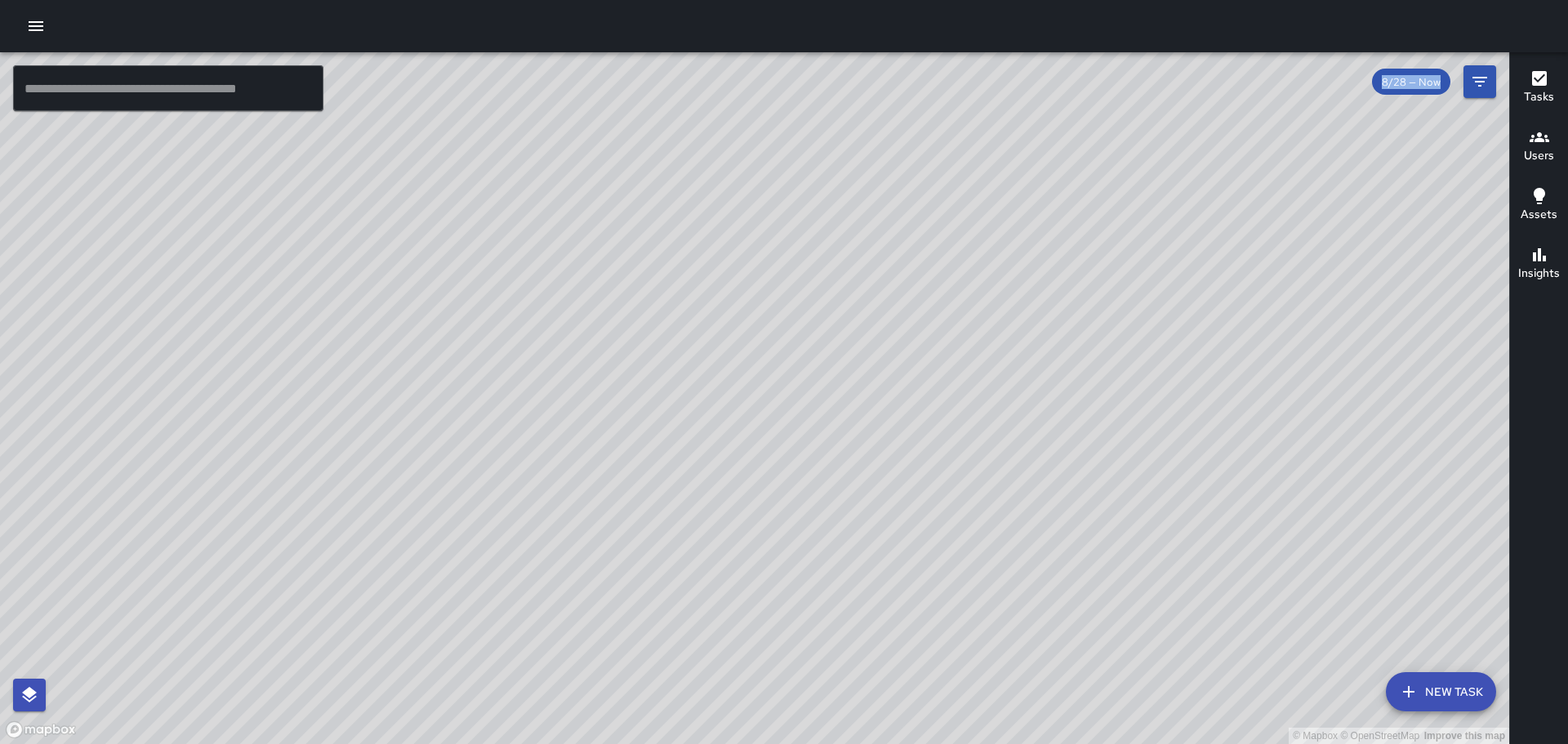
drag, startPoint x: 547, startPoint y: 314, endPoint x: 670, endPoint y: 360, distance: 131.3
click at [670, 360] on div "© Mapbox © OpenStreetMap Improve this map" at bounding box center [754, 398] width 1510 height 692
click at [492, 158] on div "© Mapbox © OpenStreetMap Improve this map" at bounding box center [754, 398] width 1510 height 692
click at [507, 169] on div "© Mapbox © OpenStreetMap Improve this map" at bounding box center [754, 398] width 1510 height 692
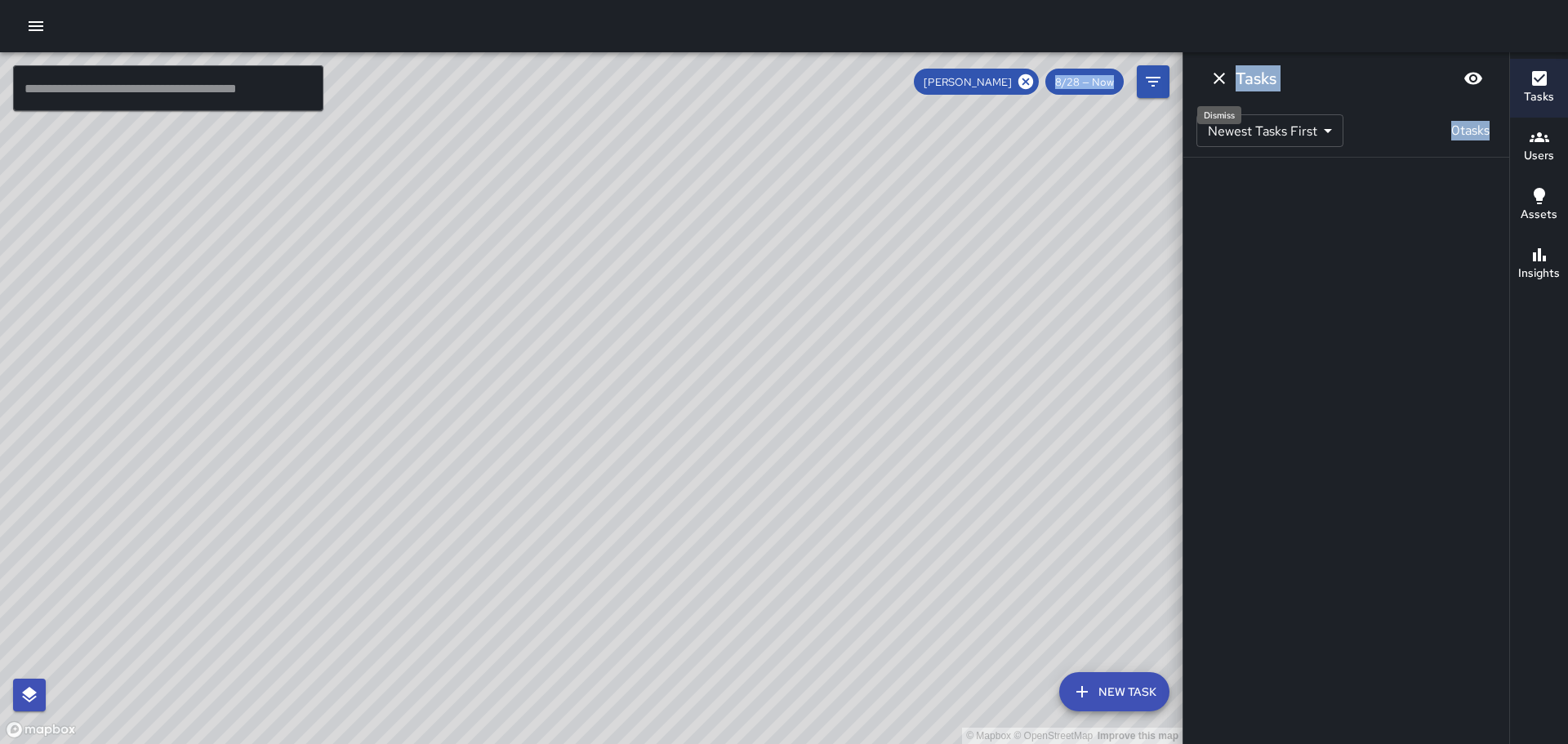
click at [1222, 82] on icon "Dismiss" at bounding box center [1219, 78] width 11 height 11
